Goal: Information Seeking & Learning: Learn about a topic

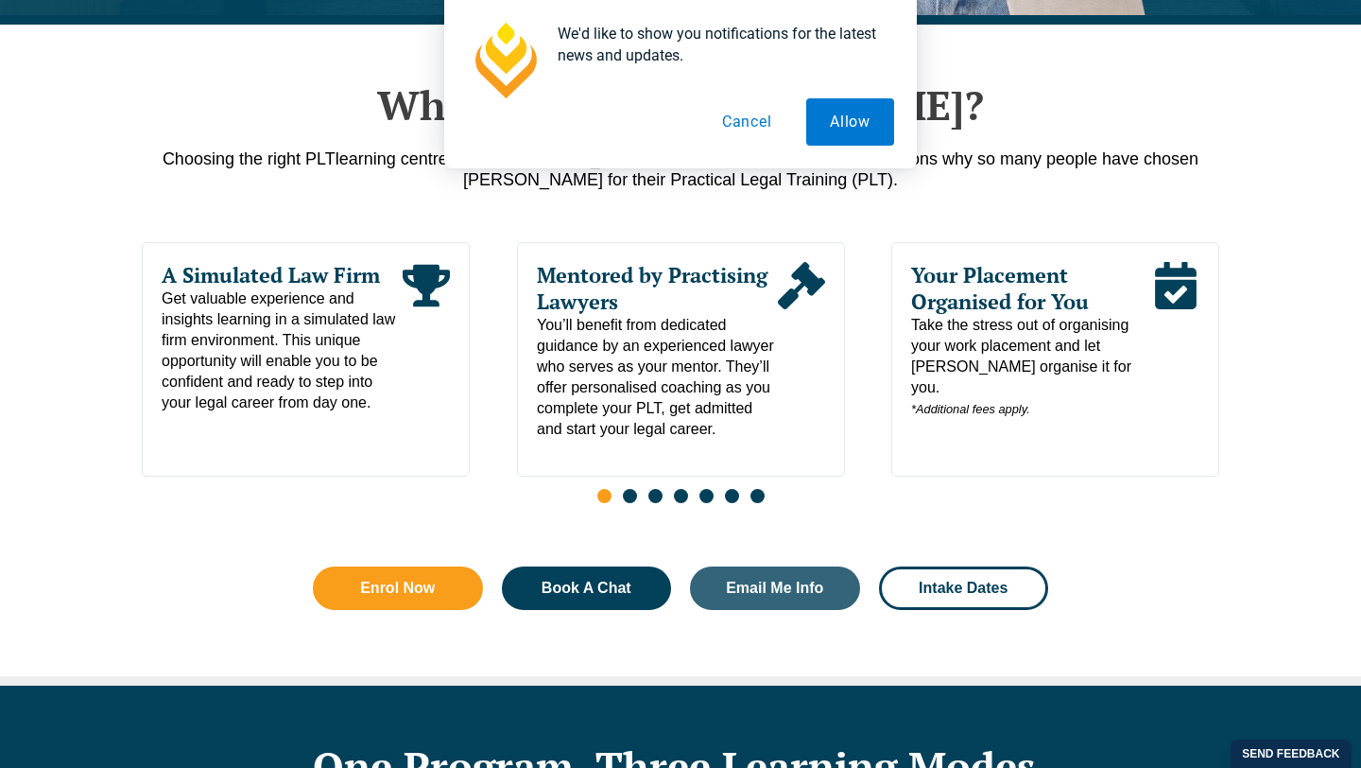
scroll to position [938, 0]
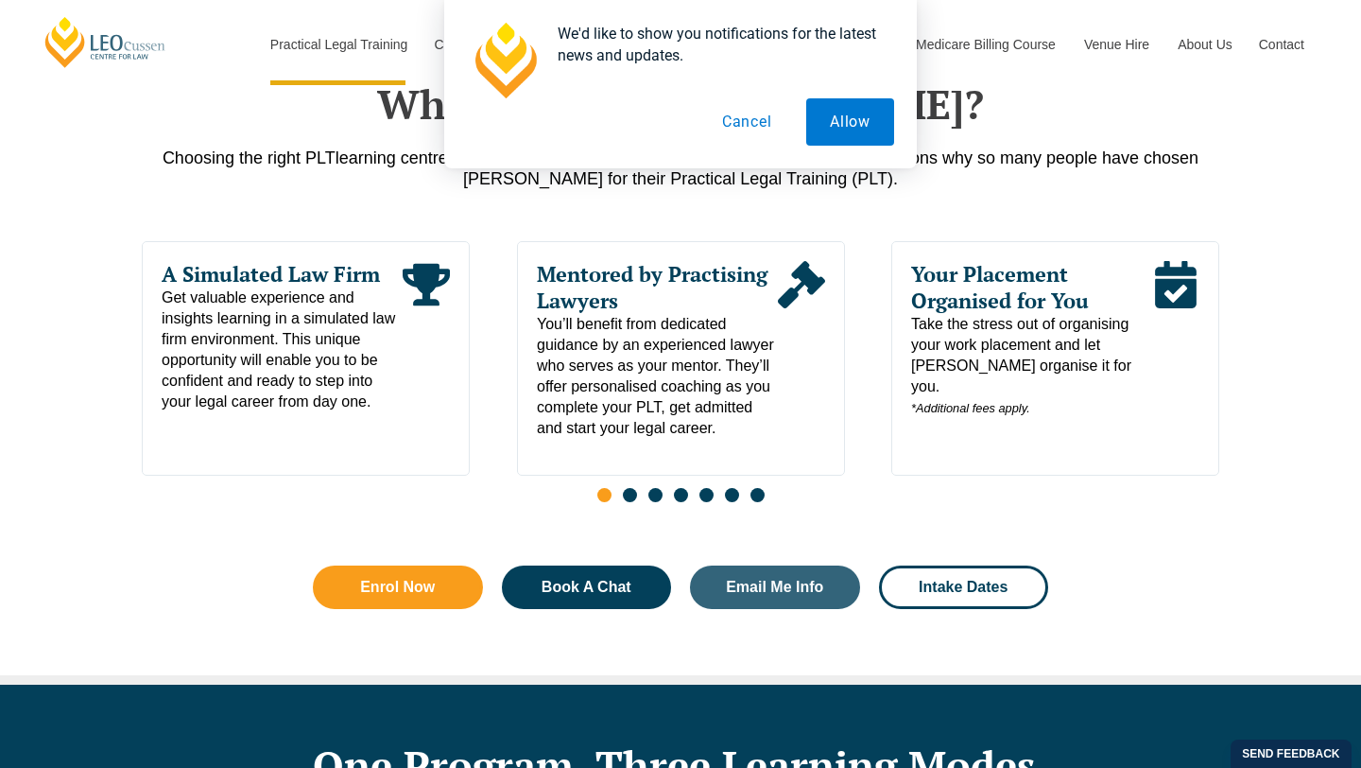
click at [738, 115] on button "Cancel" at bounding box center [747, 121] width 97 height 47
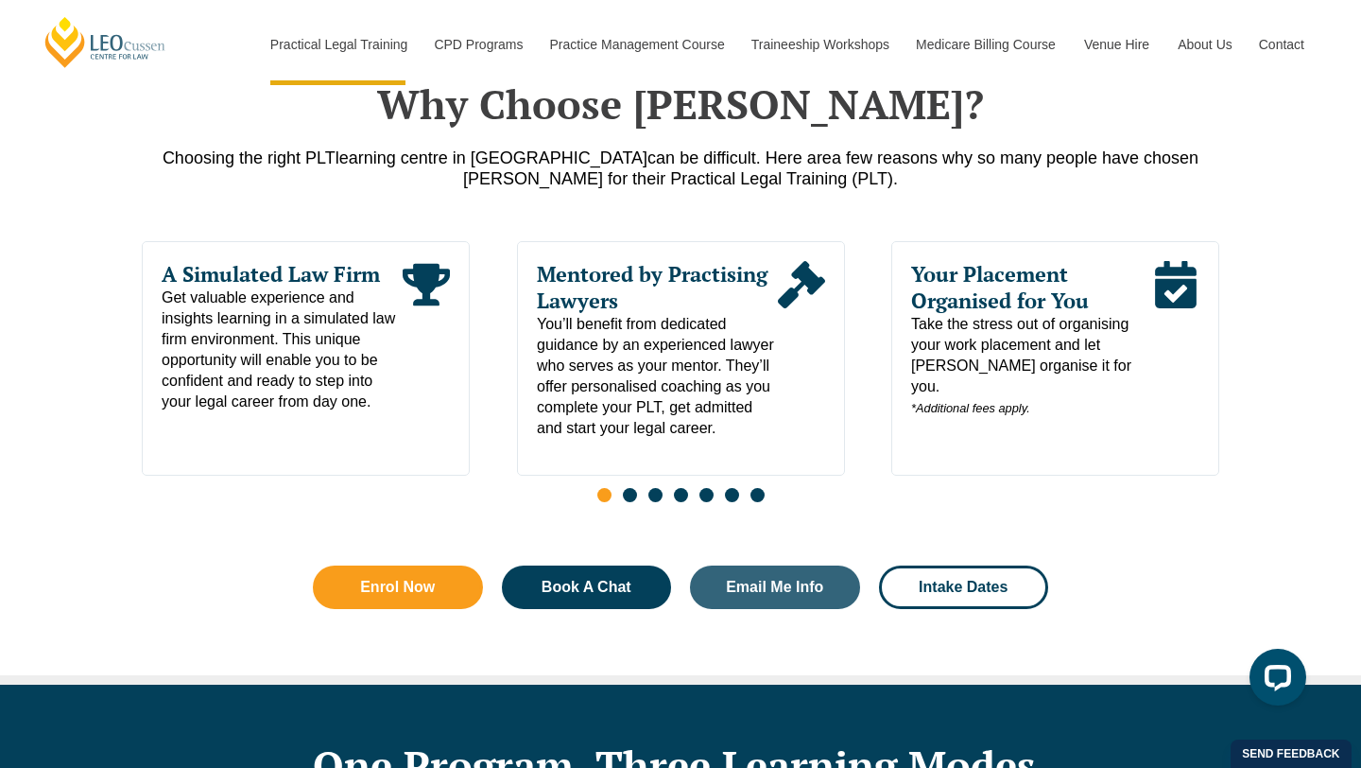
scroll to position [0, 0]
click at [974, 309] on span "Your Placement Organised for You" at bounding box center [1031, 287] width 241 height 53
click at [984, 288] on span "Your Placement Organised for You" at bounding box center [1031, 287] width 241 height 53
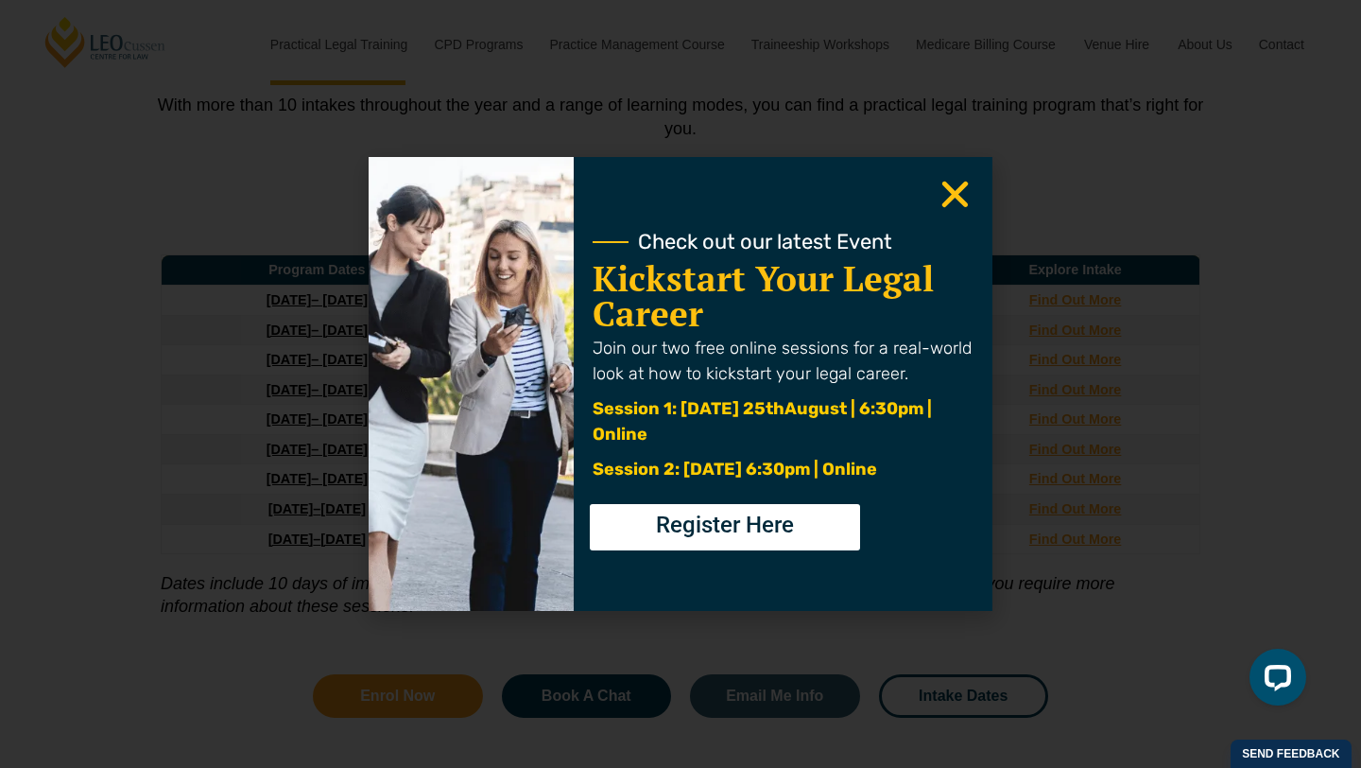
scroll to position [2551, 0]
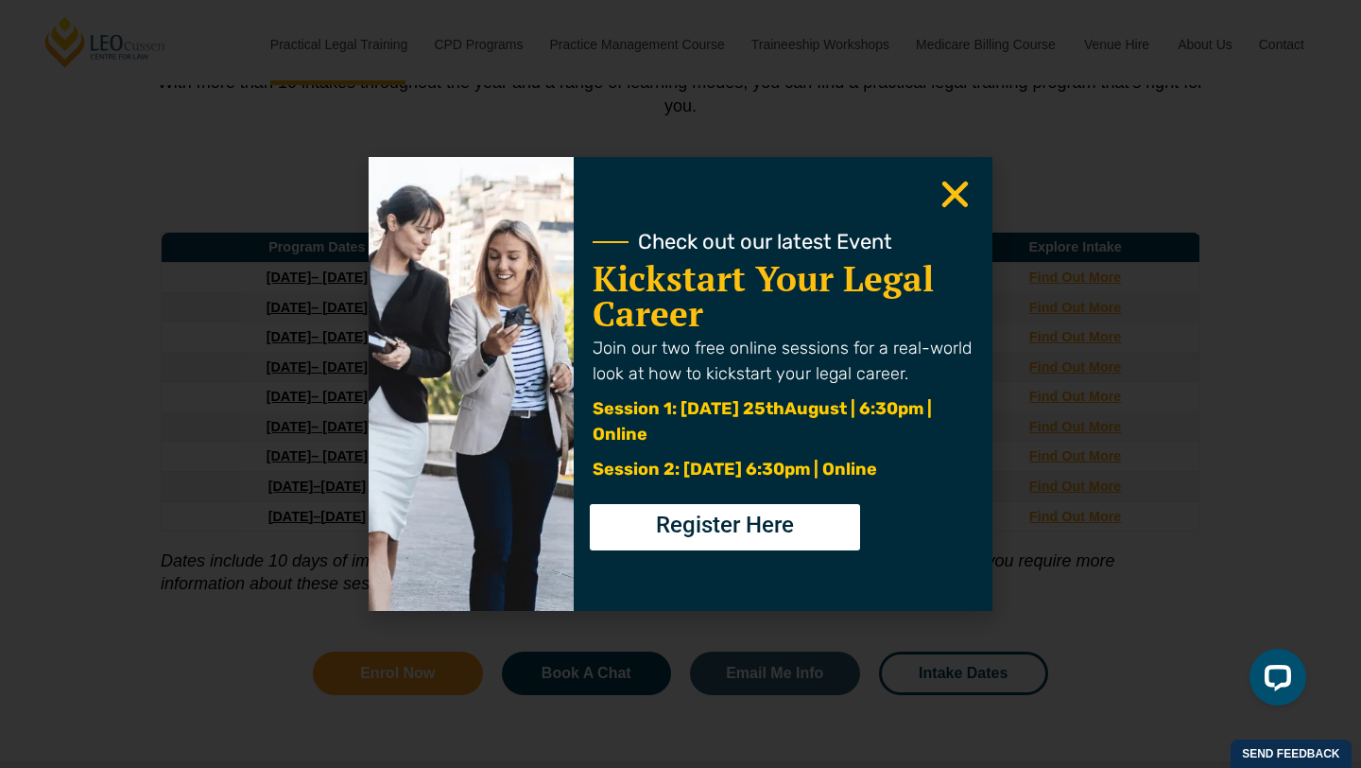
click at [953, 195] on use "Close" at bounding box center [955, 194] width 26 height 26
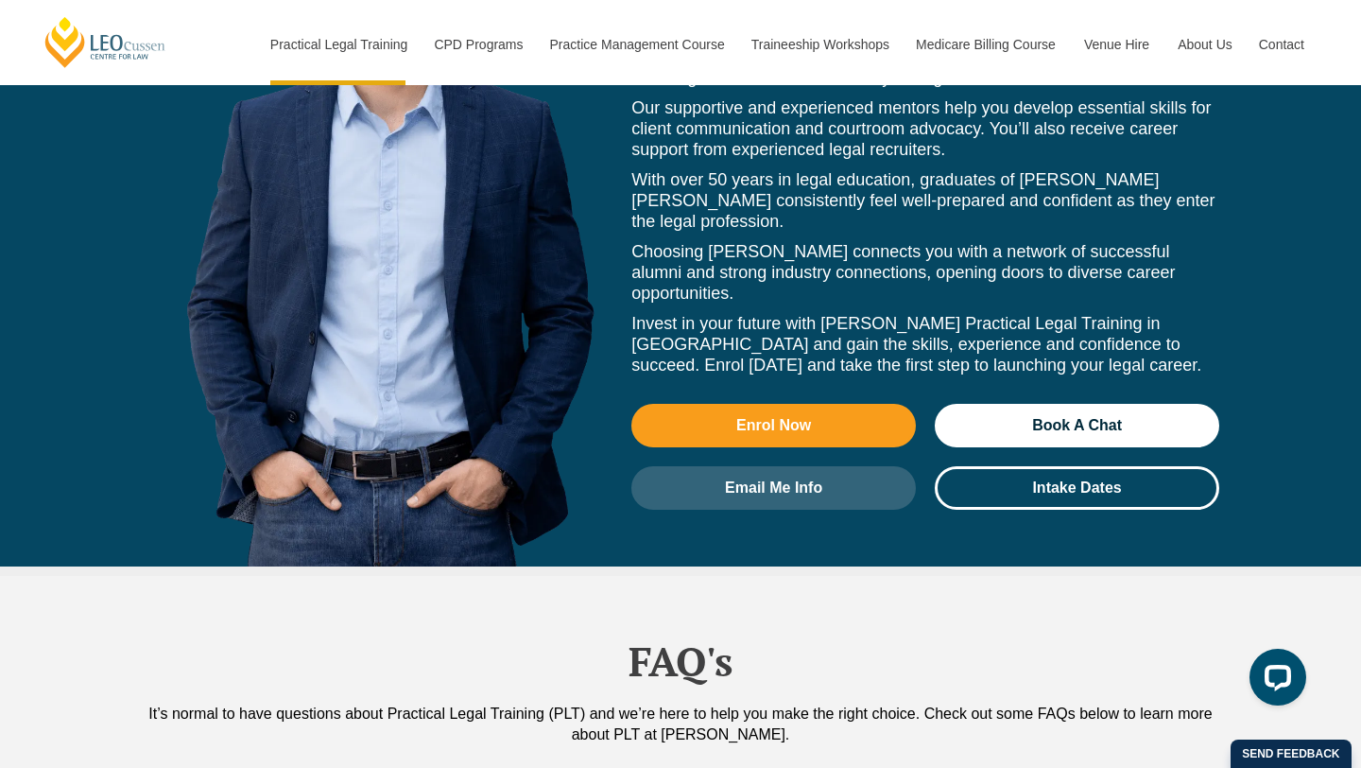
scroll to position [9020, 0]
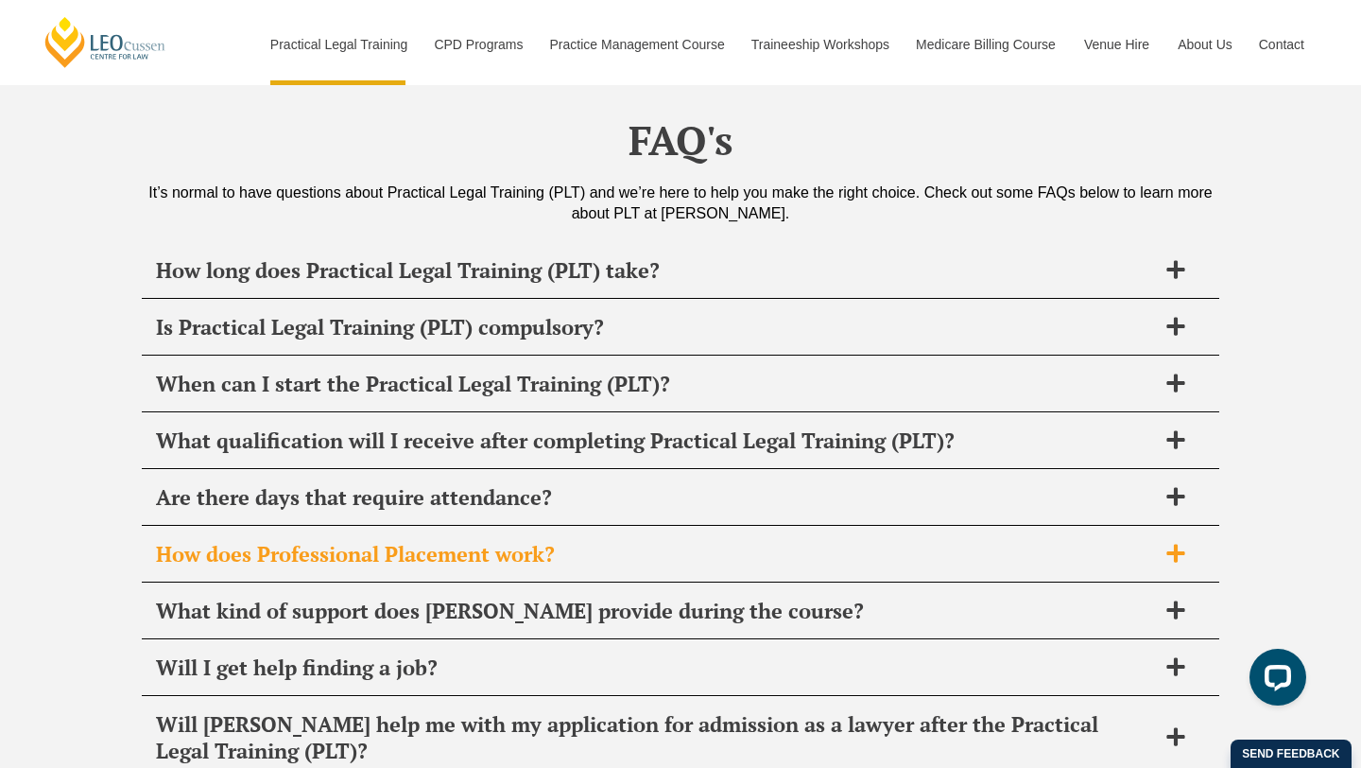
click at [1035, 541] on span "How does Professional Placement work?" at bounding box center [656, 554] width 1000 height 26
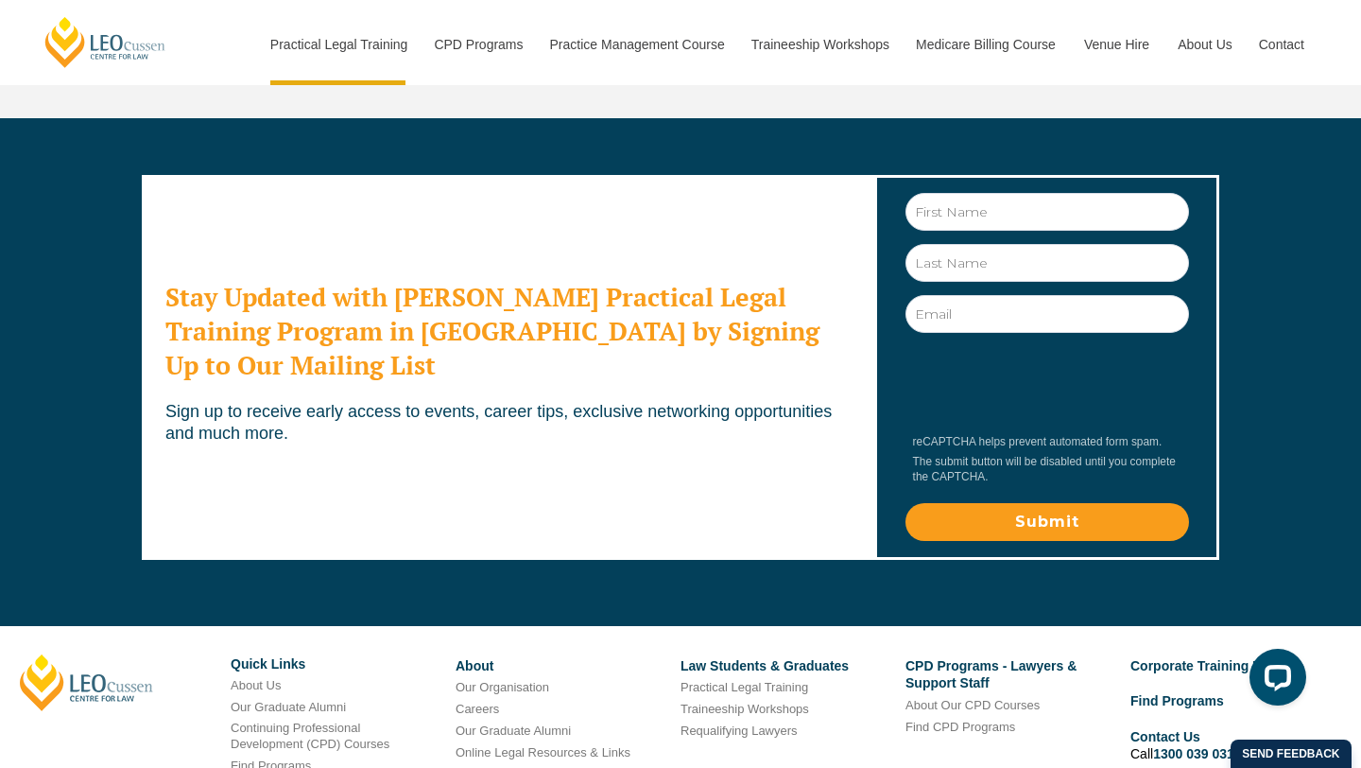
scroll to position [10541, 0]
